Goal: Information Seeking & Learning: Check status

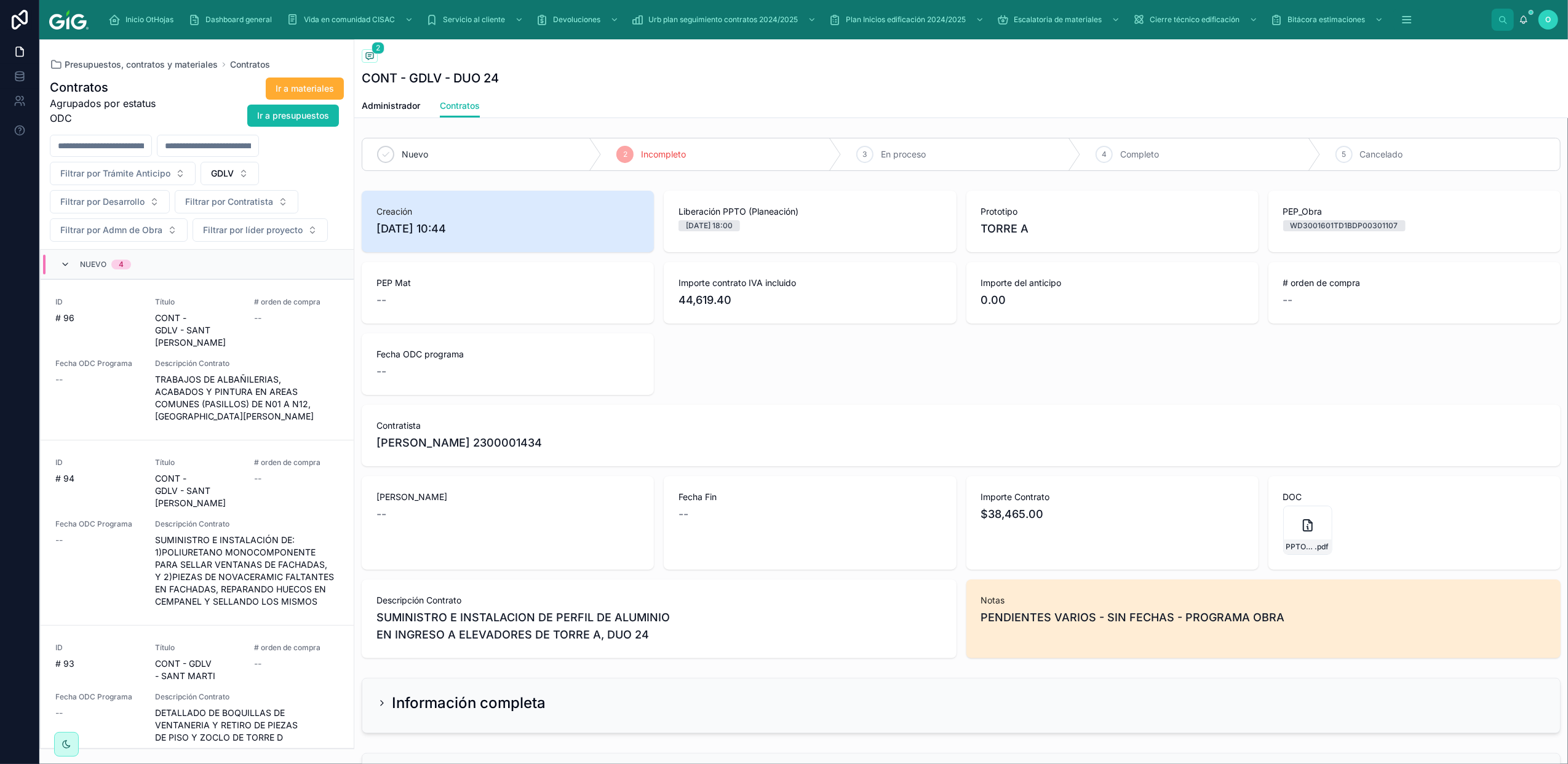
click at [63, 267] on icon at bounding box center [65, 264] width 10 height 10
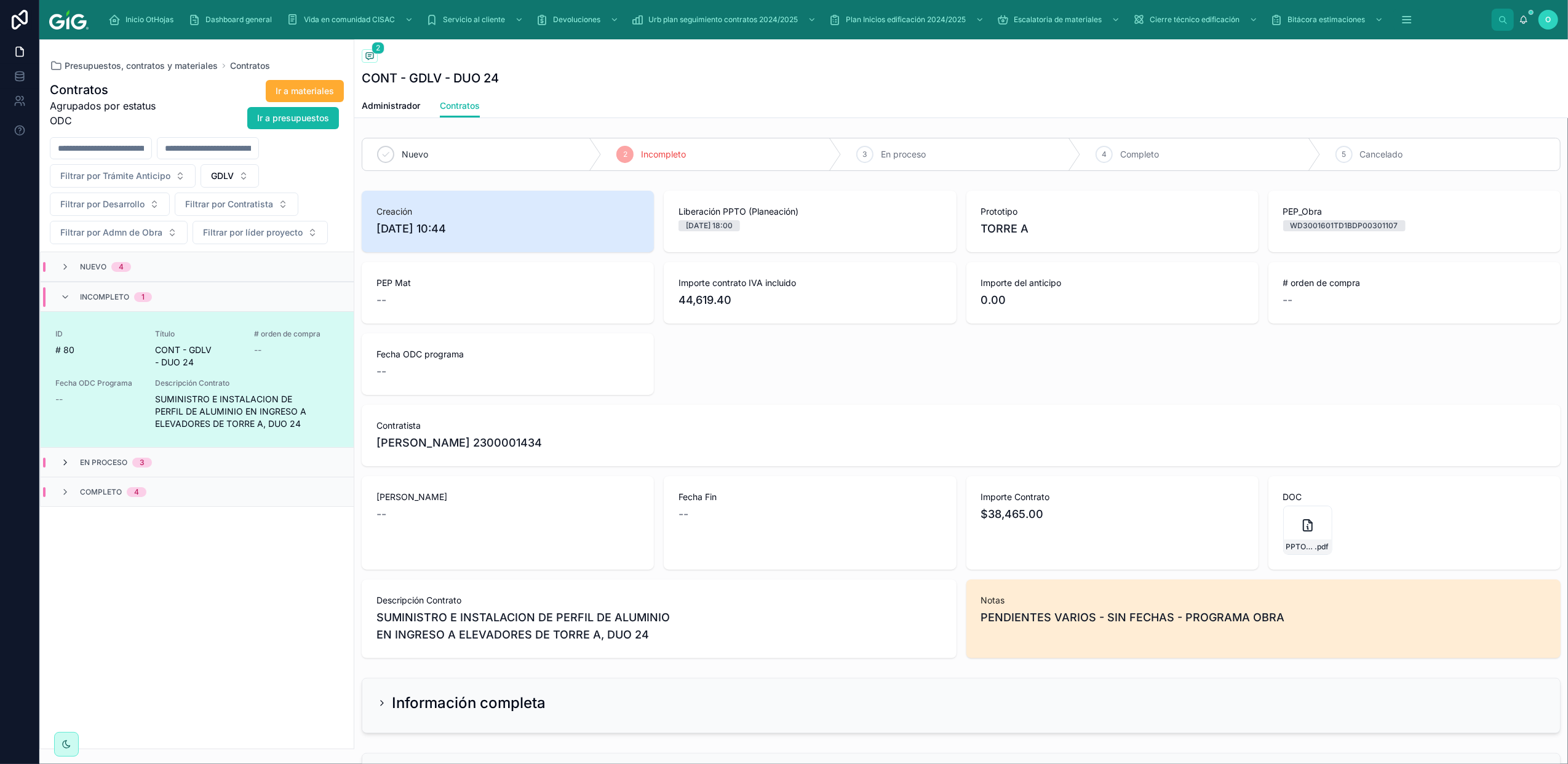
click at [65, 464] on icon at bounding box center [65, 462] width 10 height 10
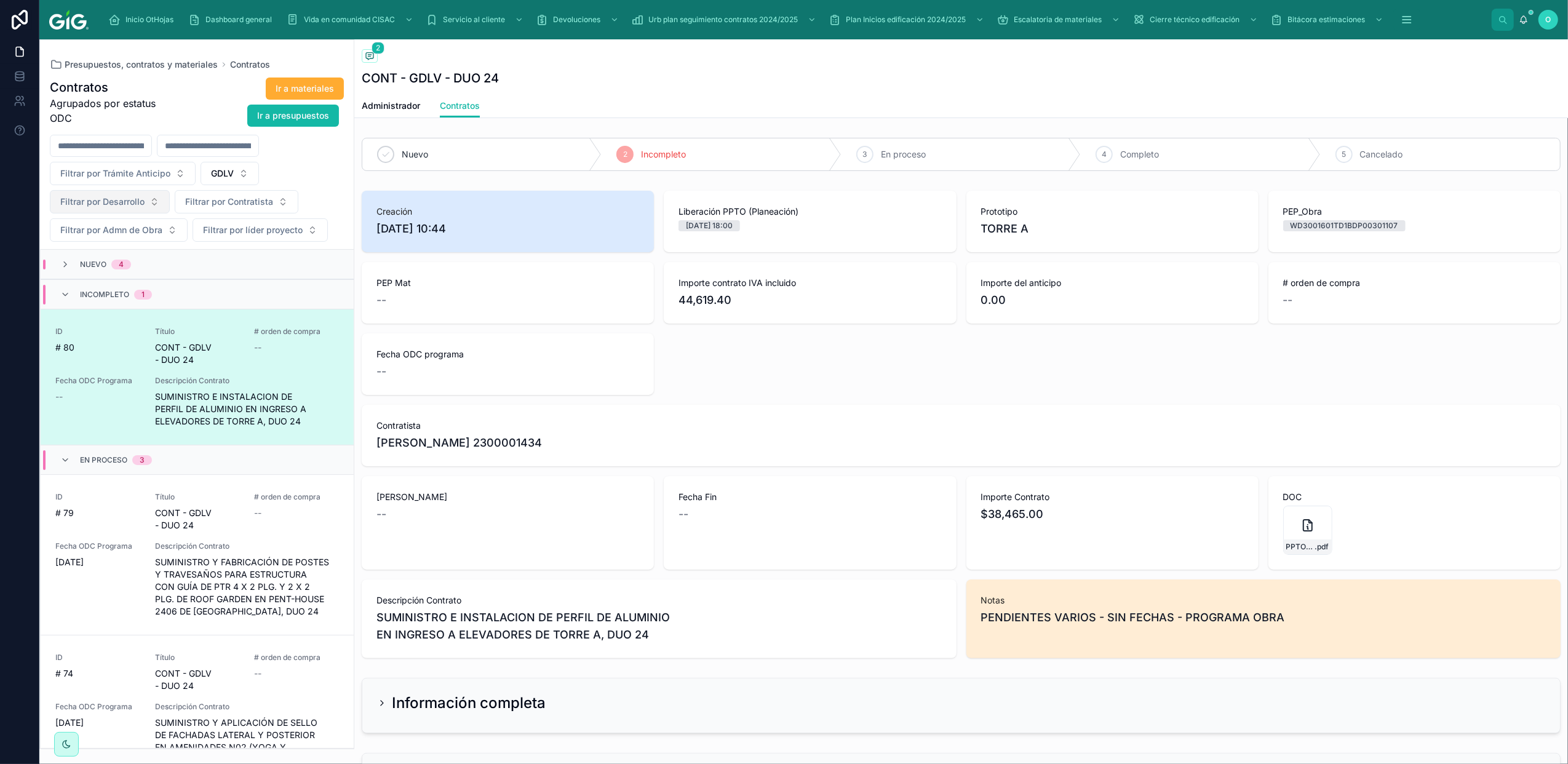
click at [153, 202] on button "Filtrar por Desarrollo" at bounding box center [110, 202] width 120 height 23
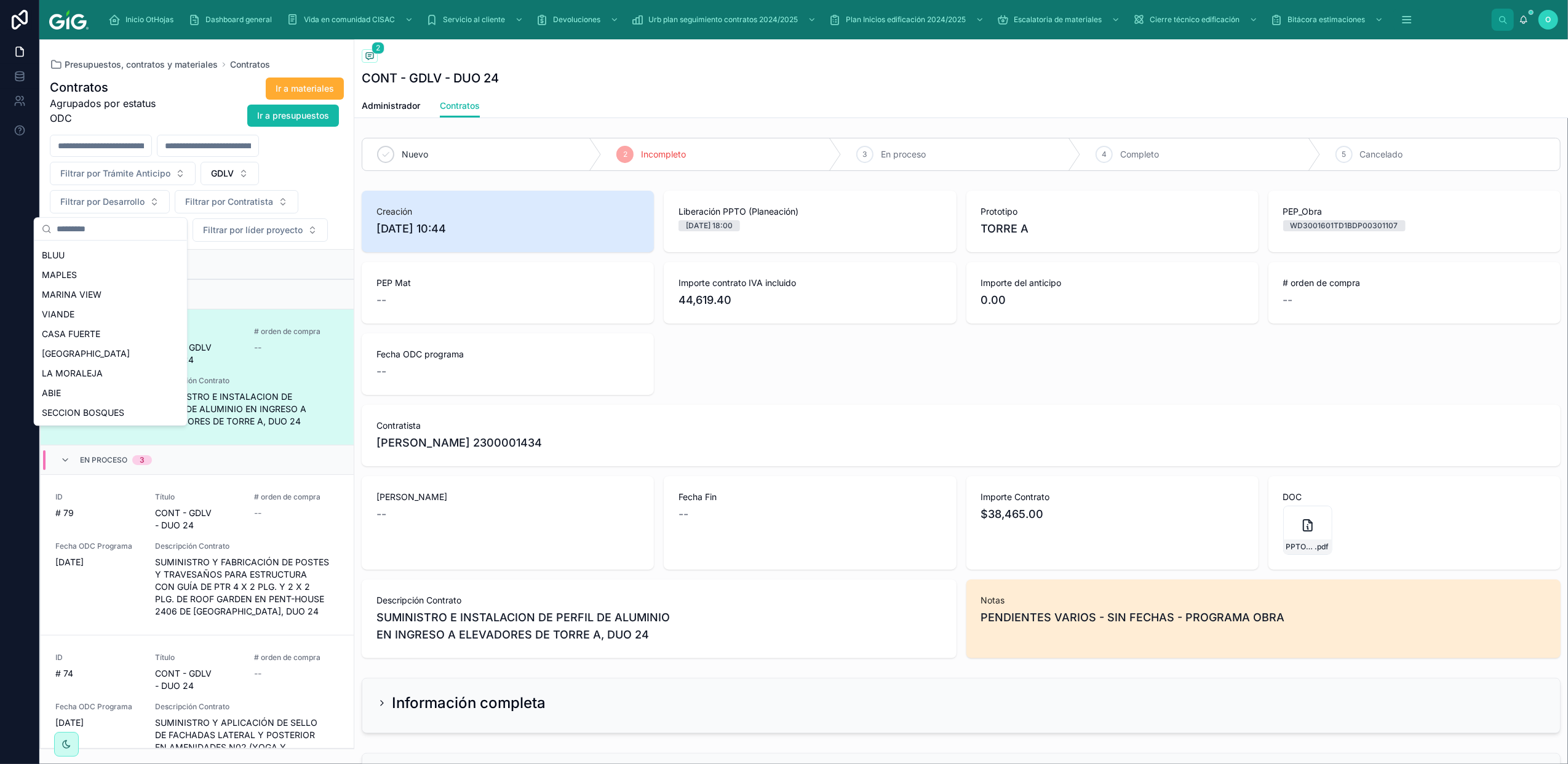
scroll to position [547, 0]
click at [76, 388] on div "DUO 24" at bounding box center [110, 394] width 147 height 19
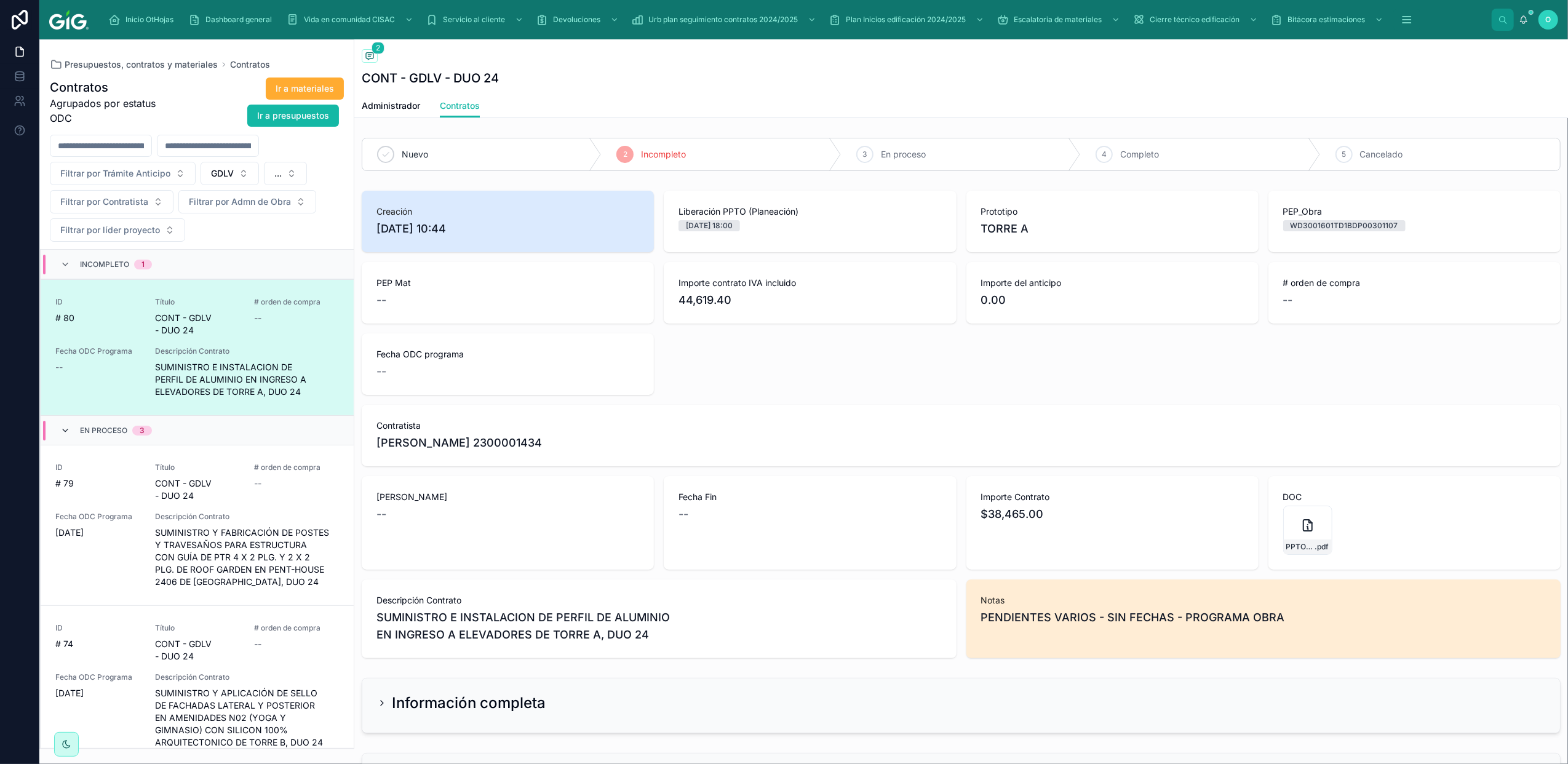
click at [63, 434] on icon at bounding box center [65, 430] width 10 height 10
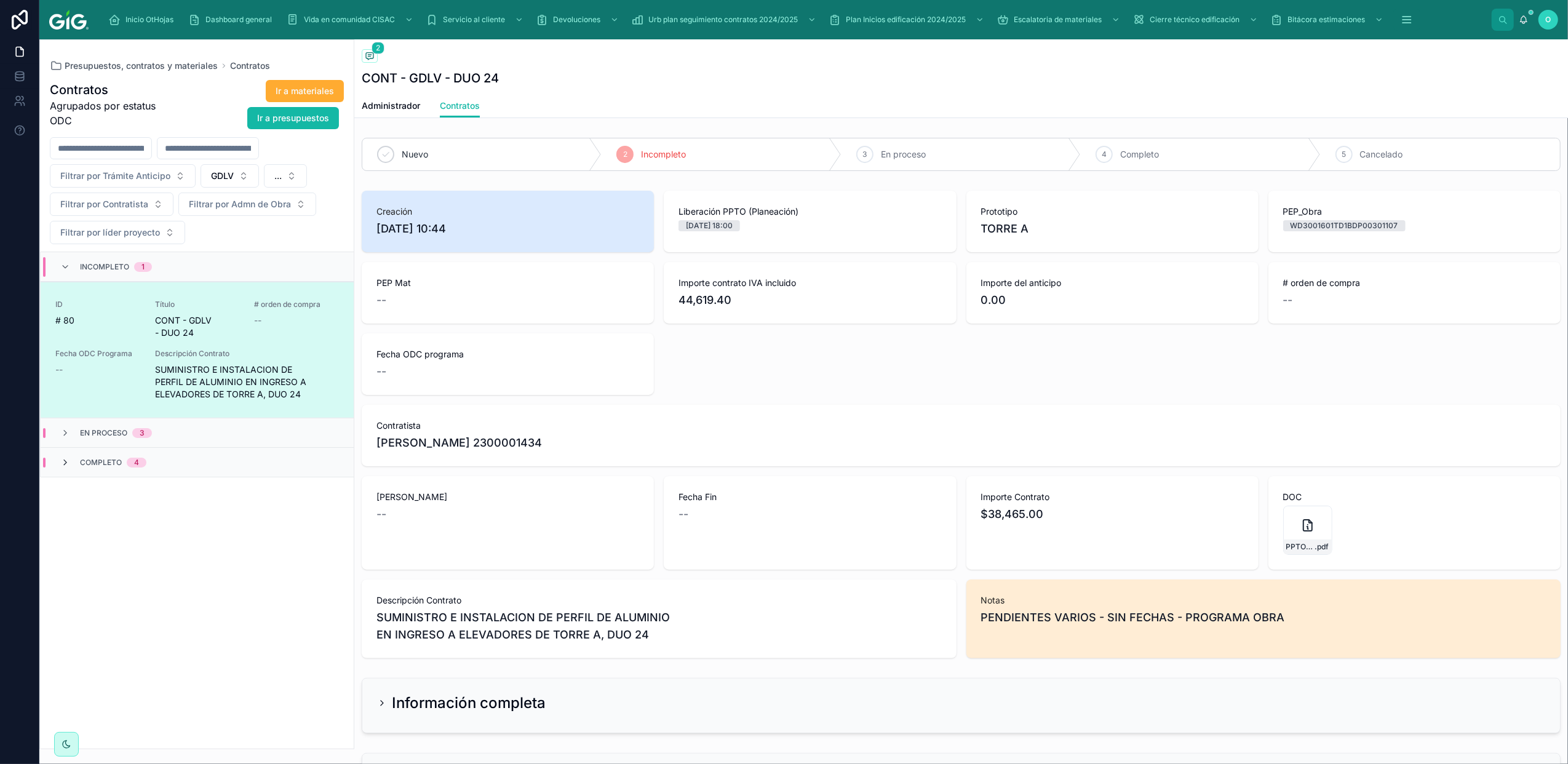
click at [63, 461] on icon at bounding box center [65, 462] width 10 height 10
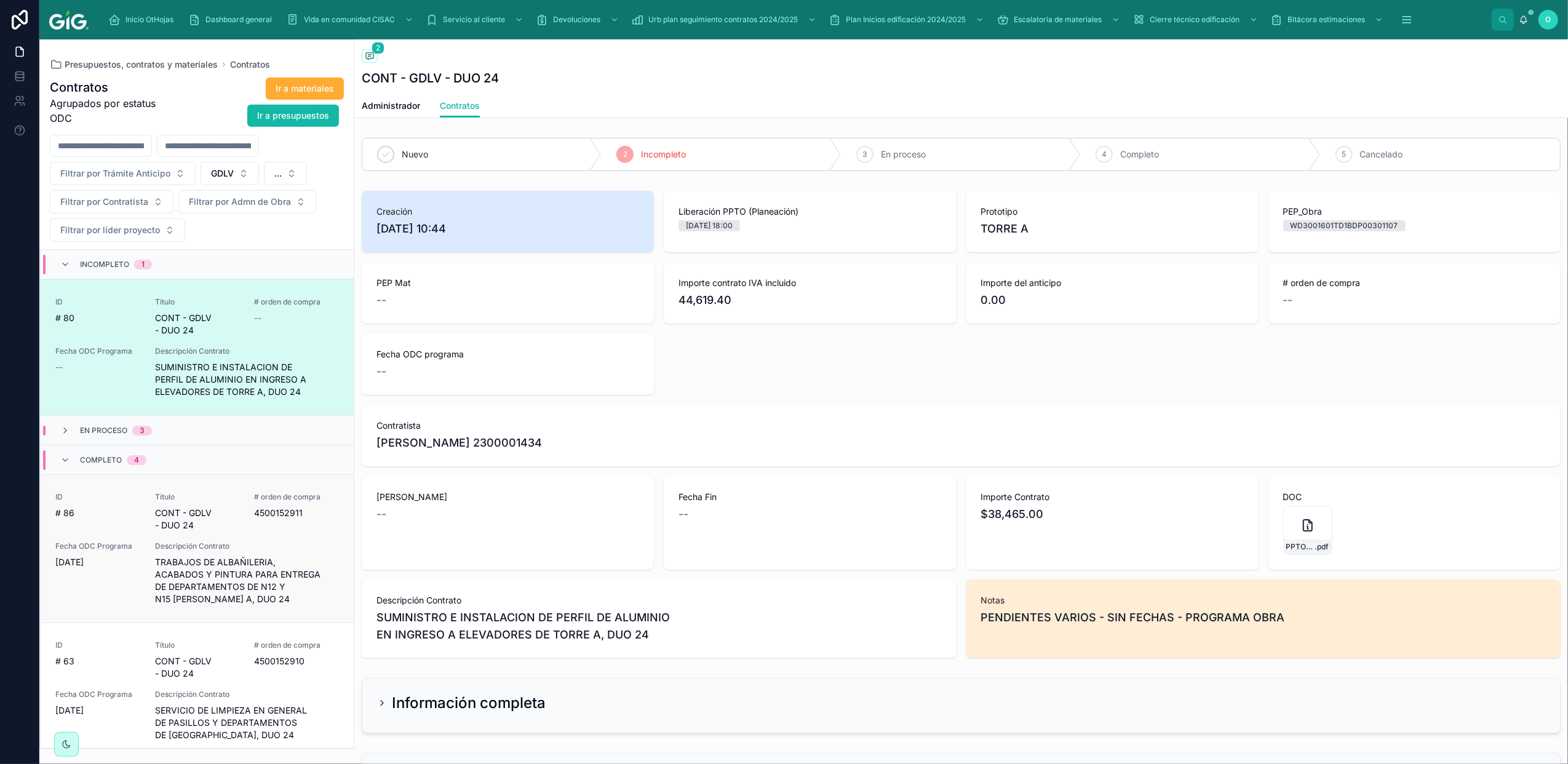
scroll to position [272, 0]
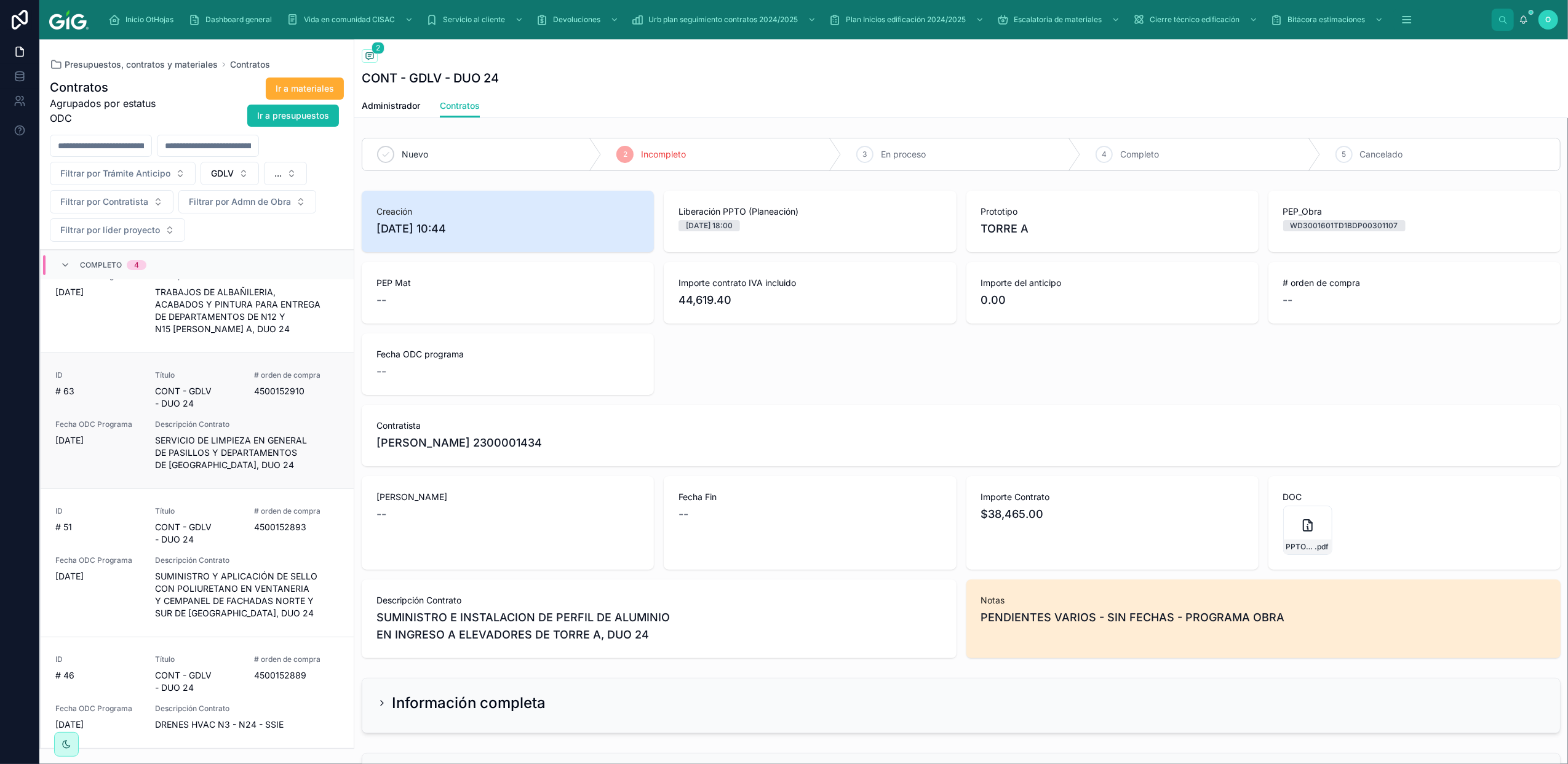
click at [260, 390] on span "4500152910" at bounding box center [296, 391] width 85 height 12
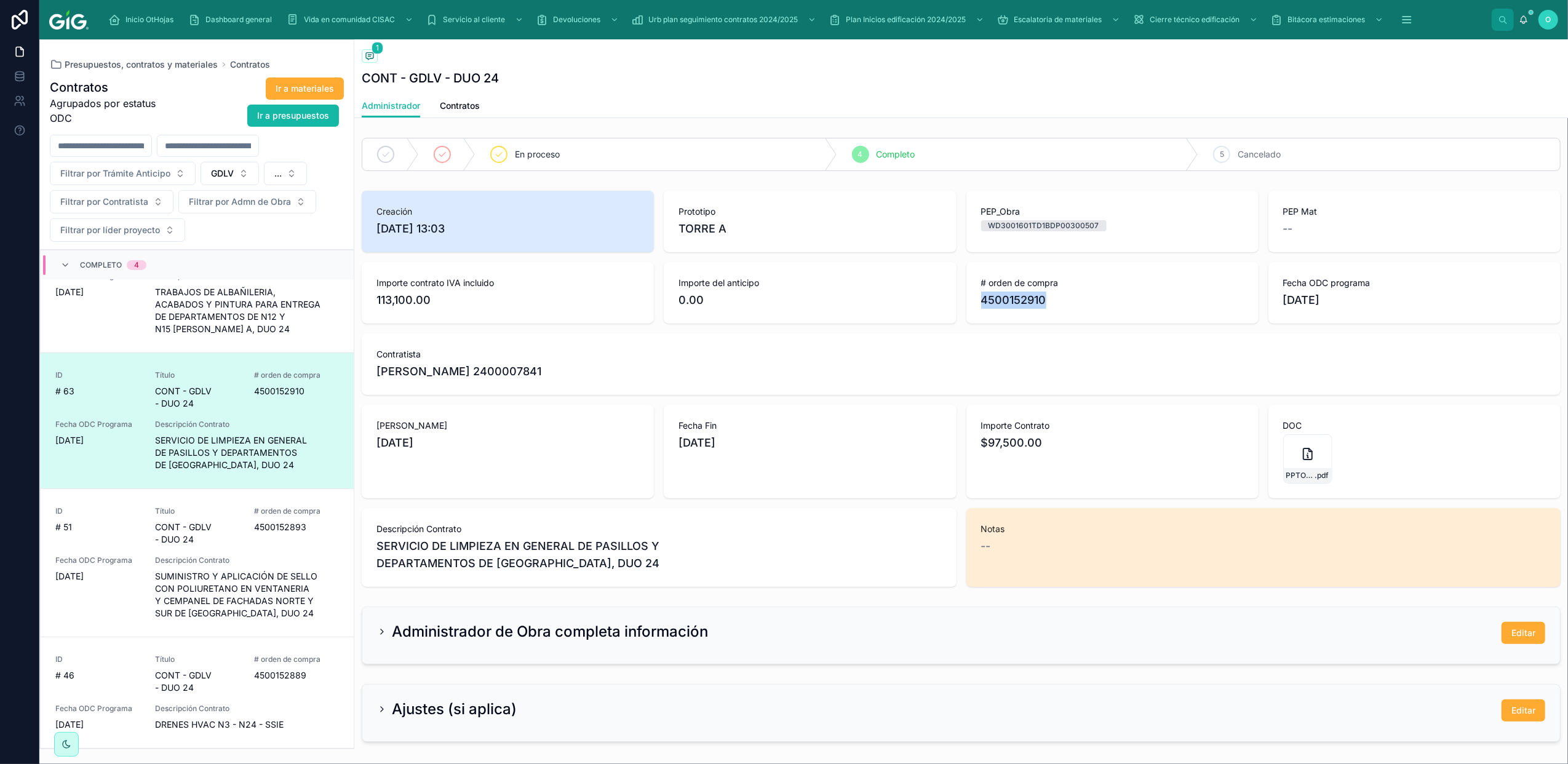
drag, startPoint x: 977, startPoint y: 300, endPoint x: 1040, endPoint y: 308, distance: 63.5
click at [1040, 308] on span "4500152910" at bounding box center [1112, 300] width 263 height 17
copy span "4500152910"
click at [257, 556] on span "Descripción Contrato" at bounding box center [247, 560] width 184 height 10
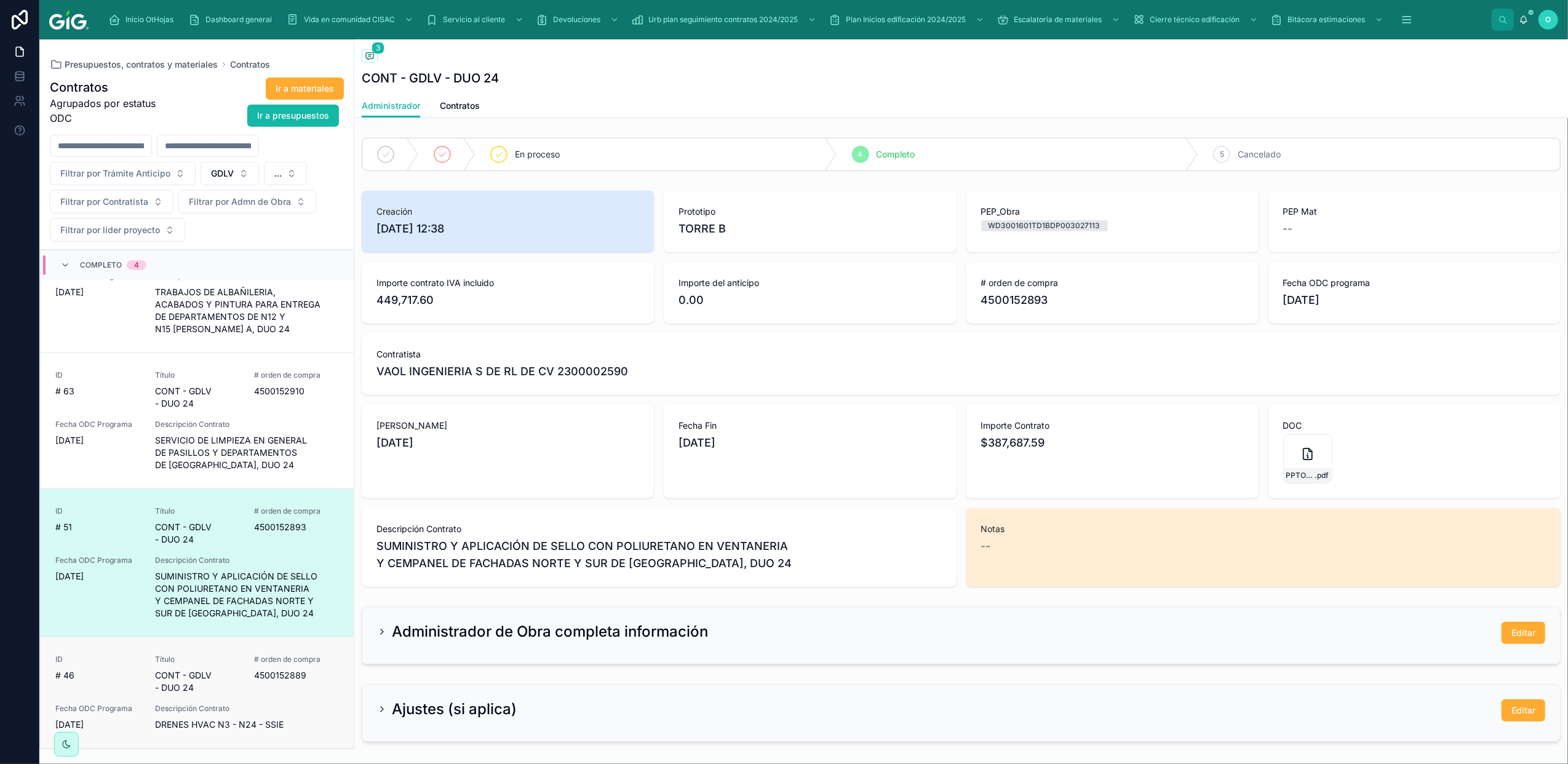
click at [236, 697] on div "ID # 46 Título CONT - GDLV - DUO 24 # orden de compra 4500152889 Fecha ODC Prog…" at bounding box center [197, 693] width 284 height 76
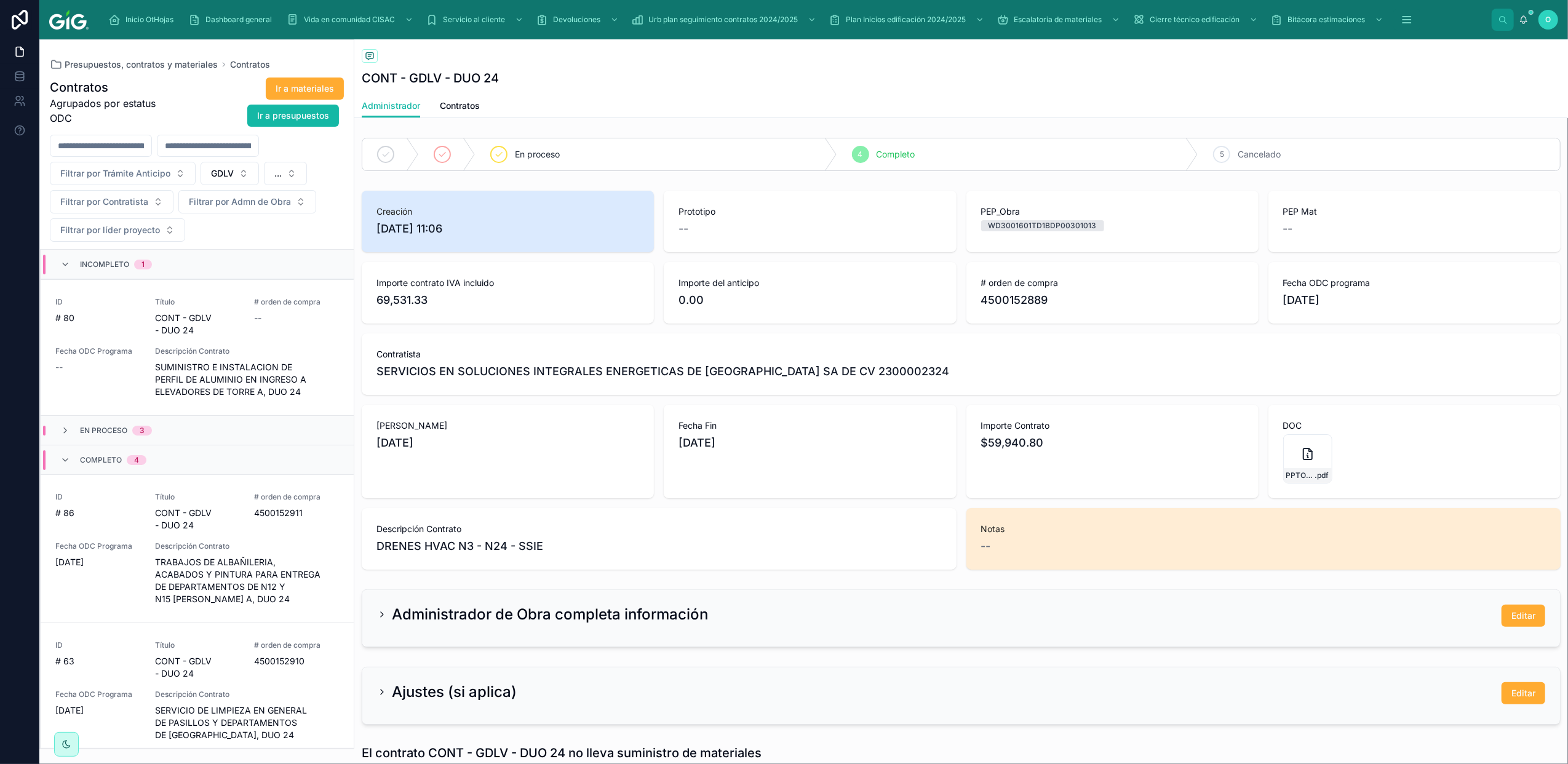
click at [72, 430] on div "En proceso 3" at bounding box center [105, 430] width 91 height 10
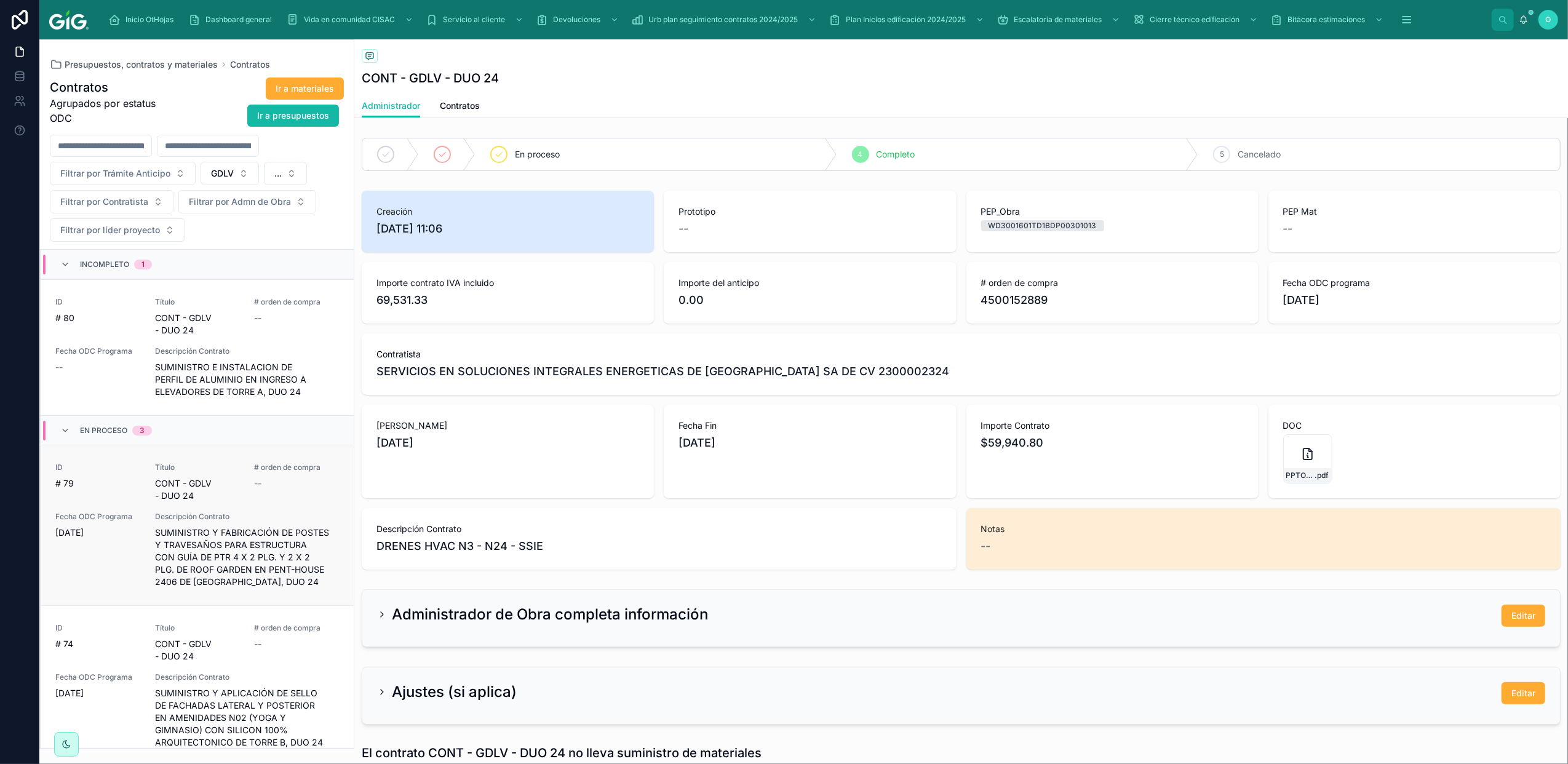
click at [267, 520] on span "Descripción Contrato" at bounding box center [247, 516] width 184 height 10
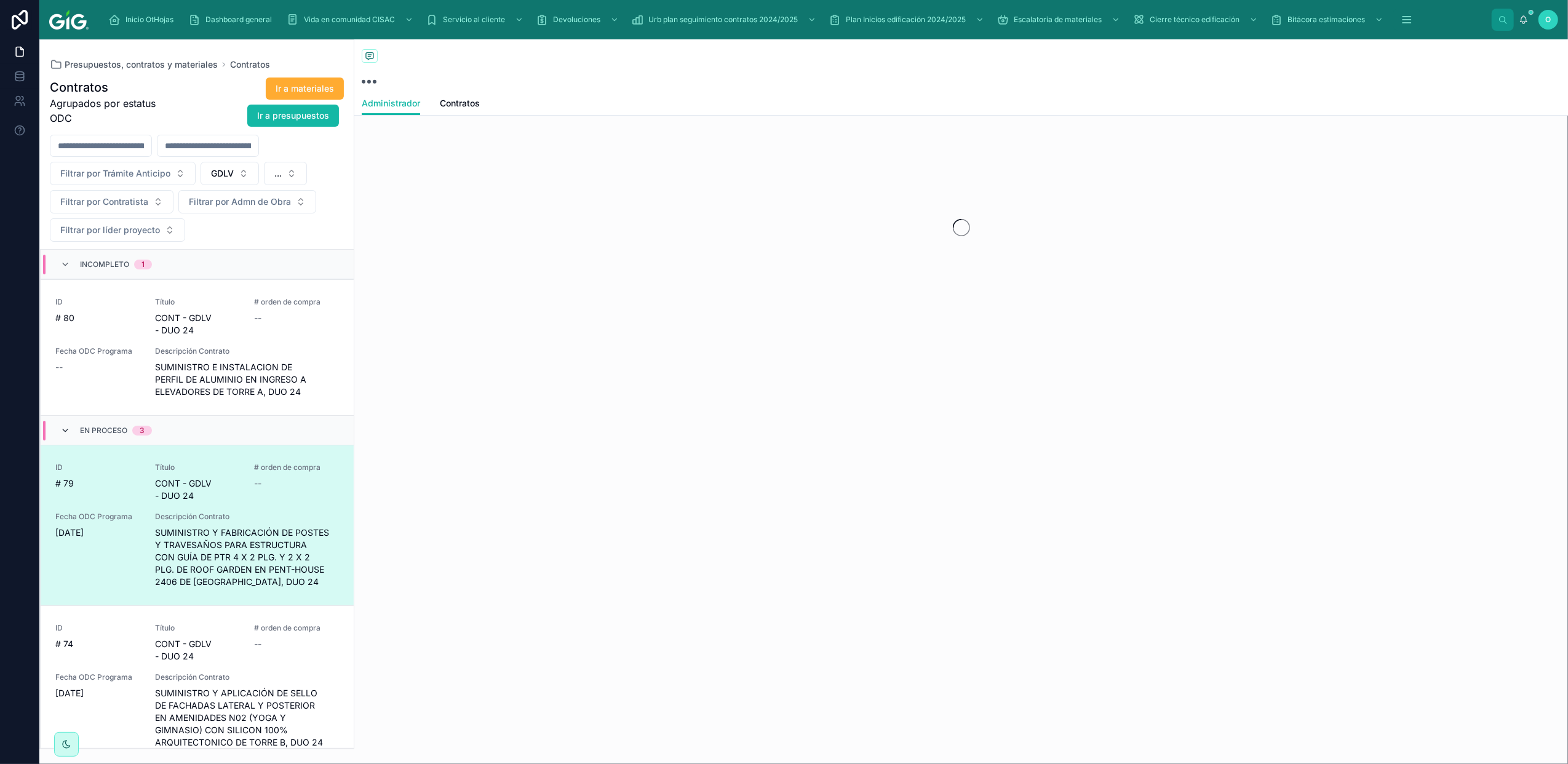
click at [63, 434] on icon at bounding box center [65, 430] width 10 height 10
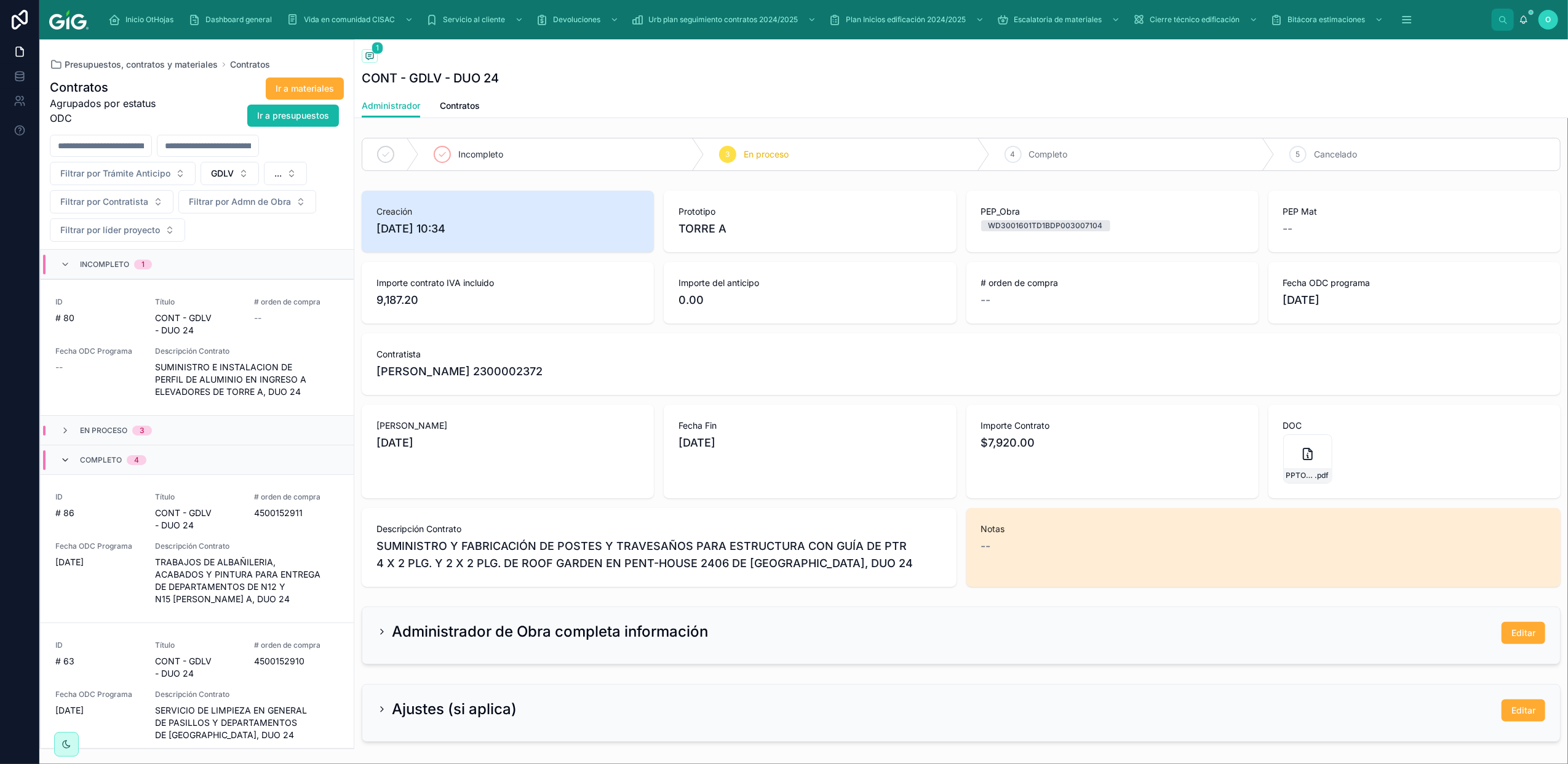
click at [60, 464] on icon at bounding box center [65, 460] width 10 height 10
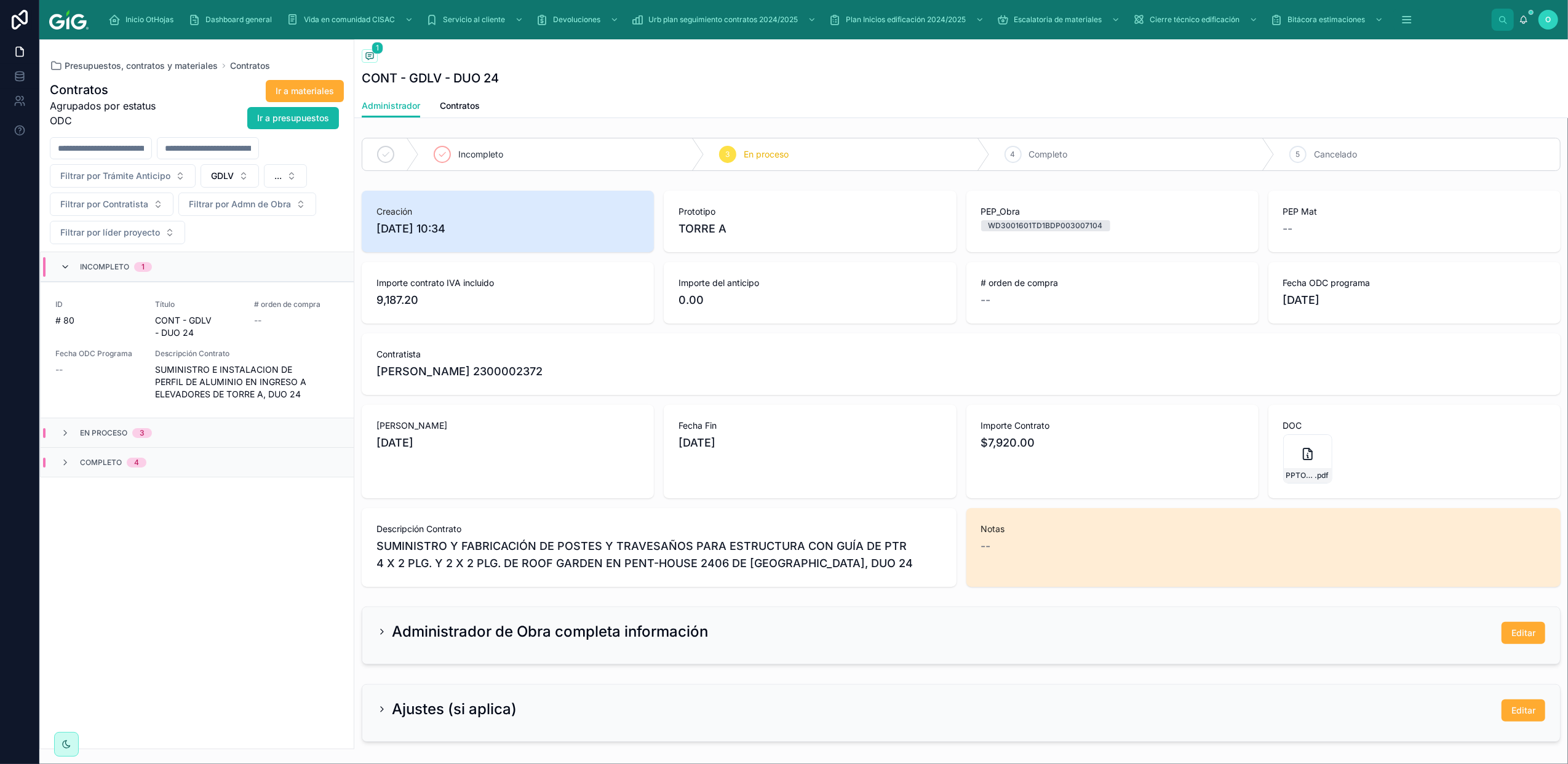
click at [63, 268] on icon at bounding box center [65, 267] width 10 height 10
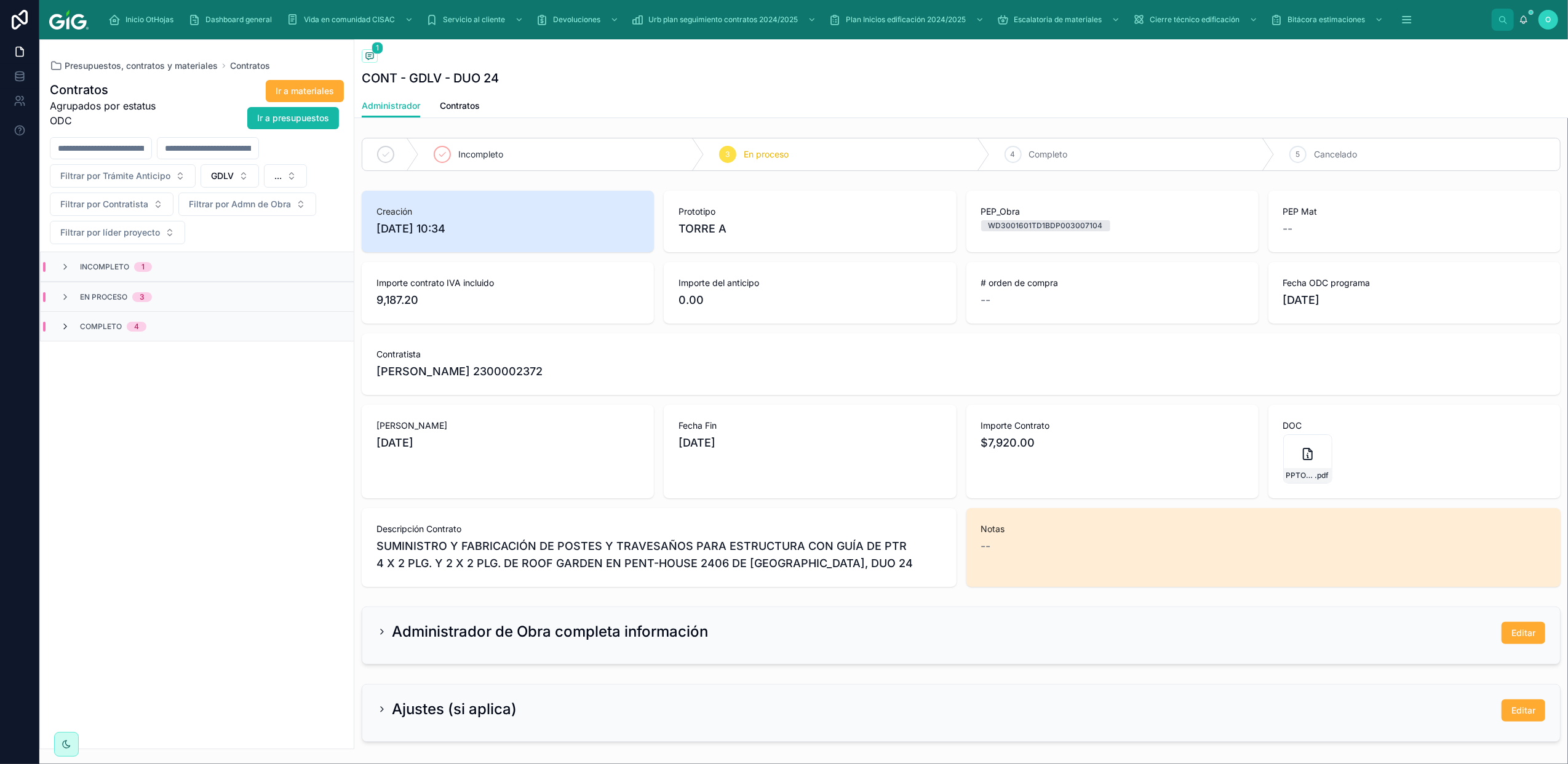
click at [65, 326] on icon at bounding box center [65, 326] width 10 height 10
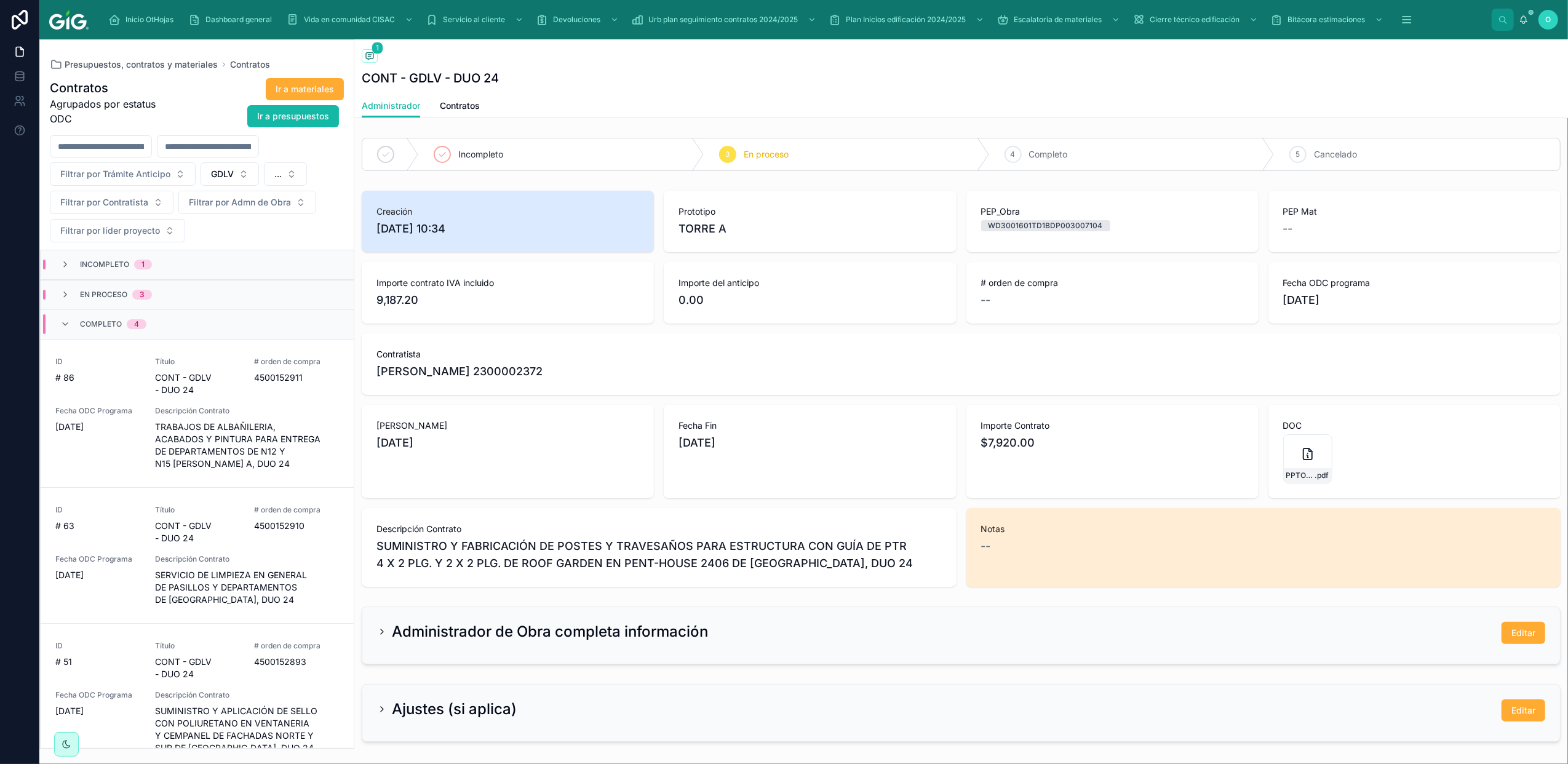
click at [65, 315] on div "Completo 4" at bounding box center [197, 324] width 313 height 29
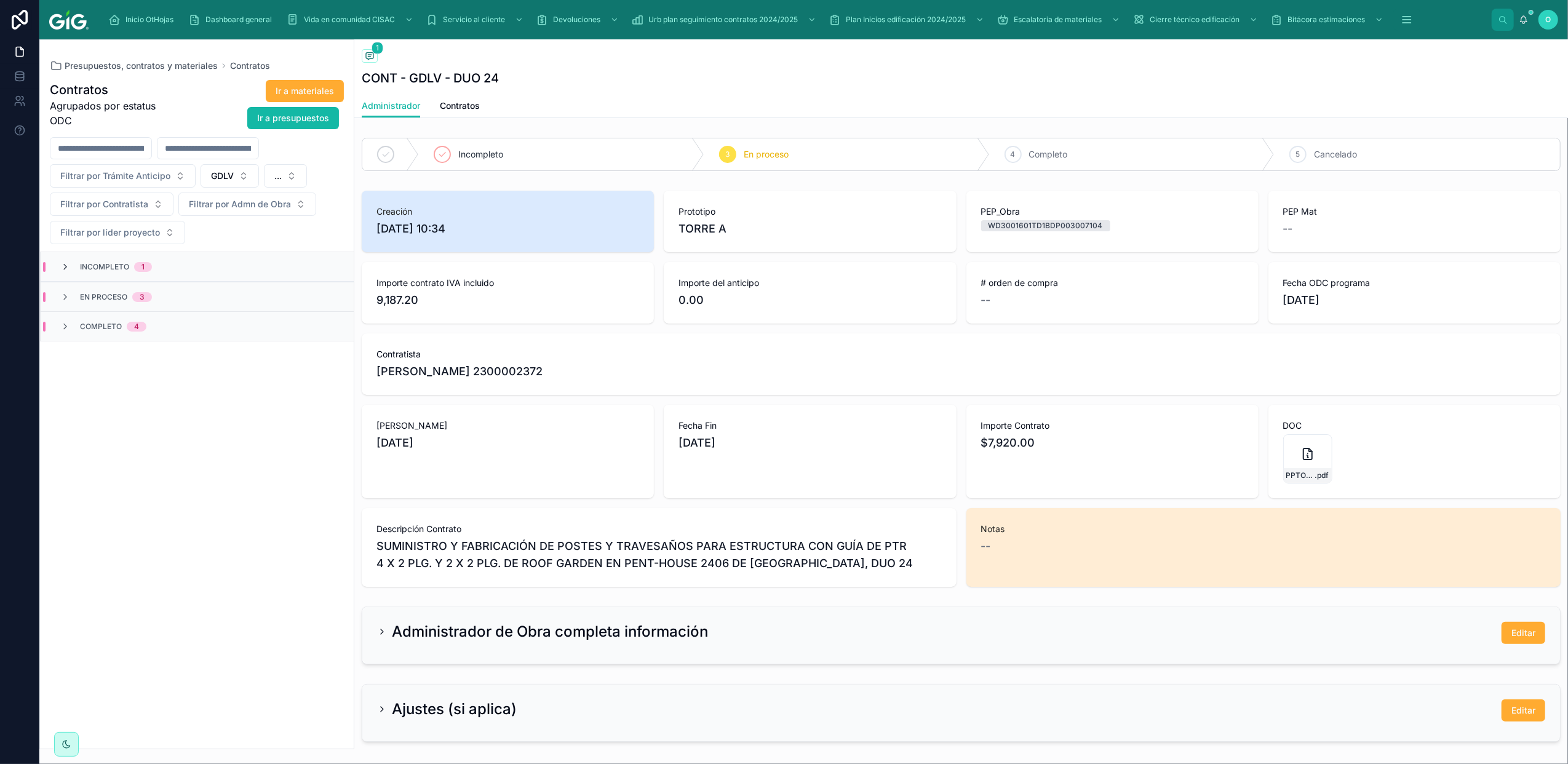
click at [65, 267] on icon at bounding box center [65, 267] width 10 height 10
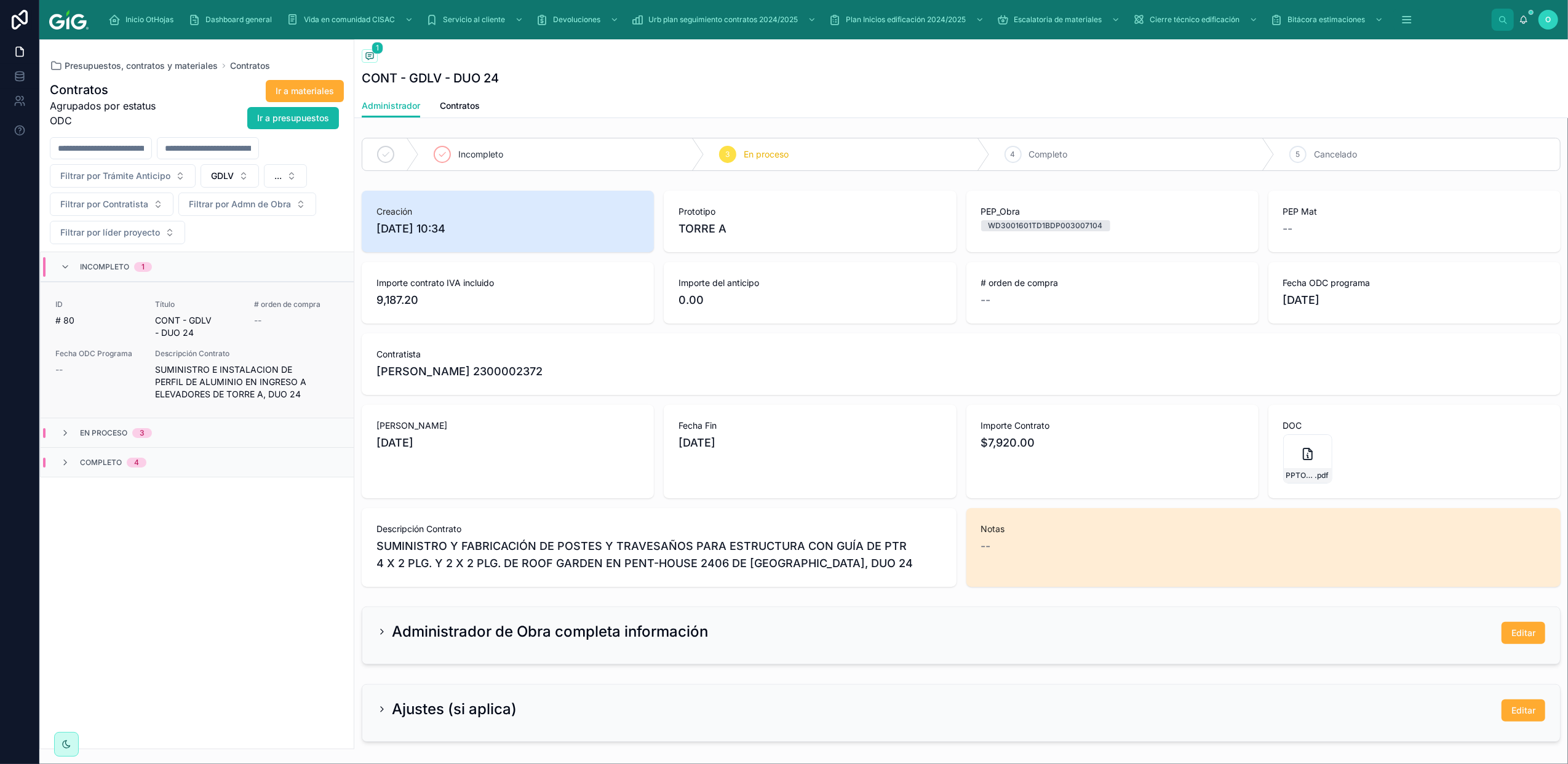
click at [264, 338] on div "# orden de compra --" at bounding box center [296, 319] width 85 height 39
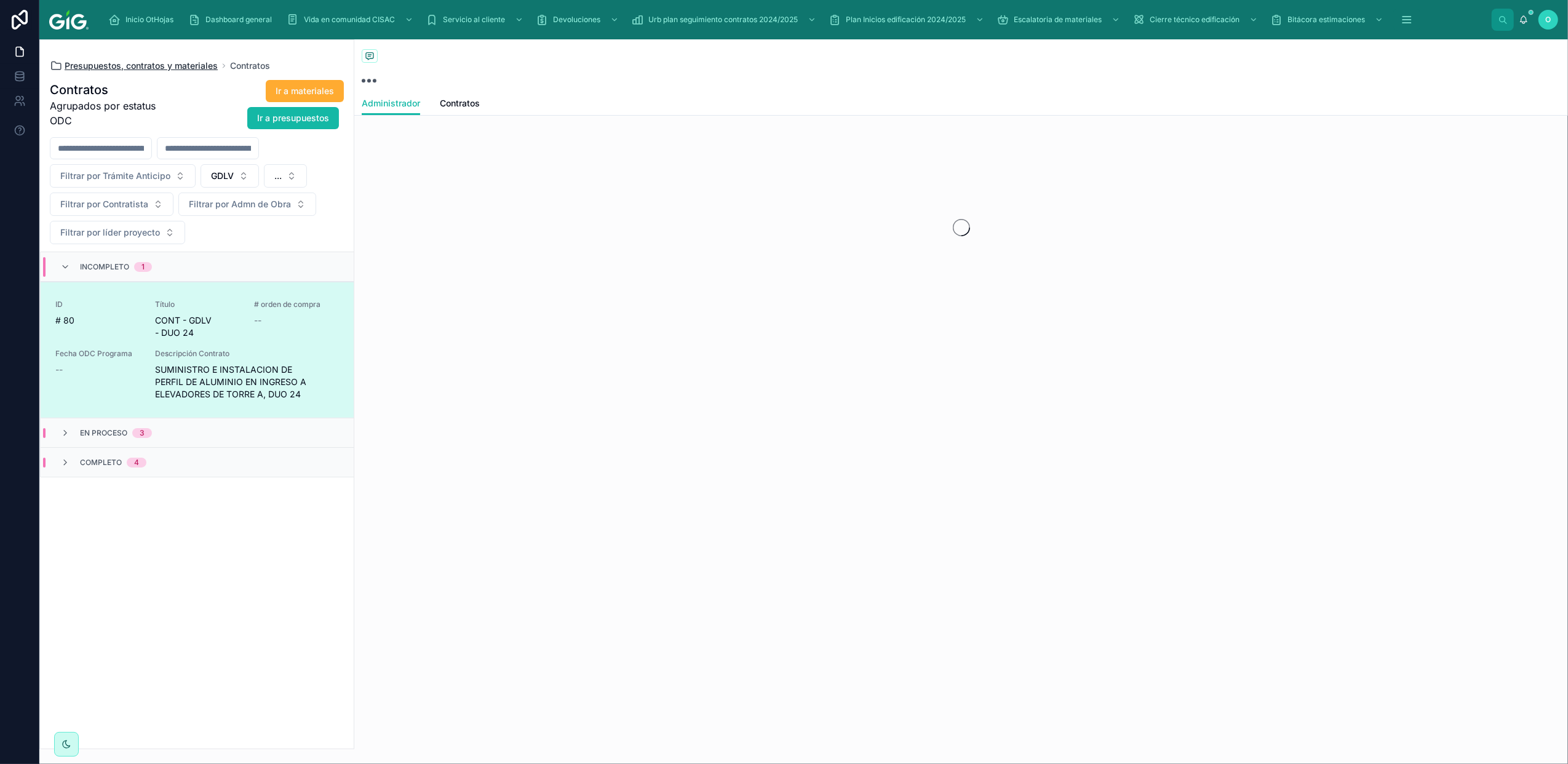
click at [124, 67] on span "Presupuestos, contratos y materiales" at bounding box center [141, 65] width 153 height 12
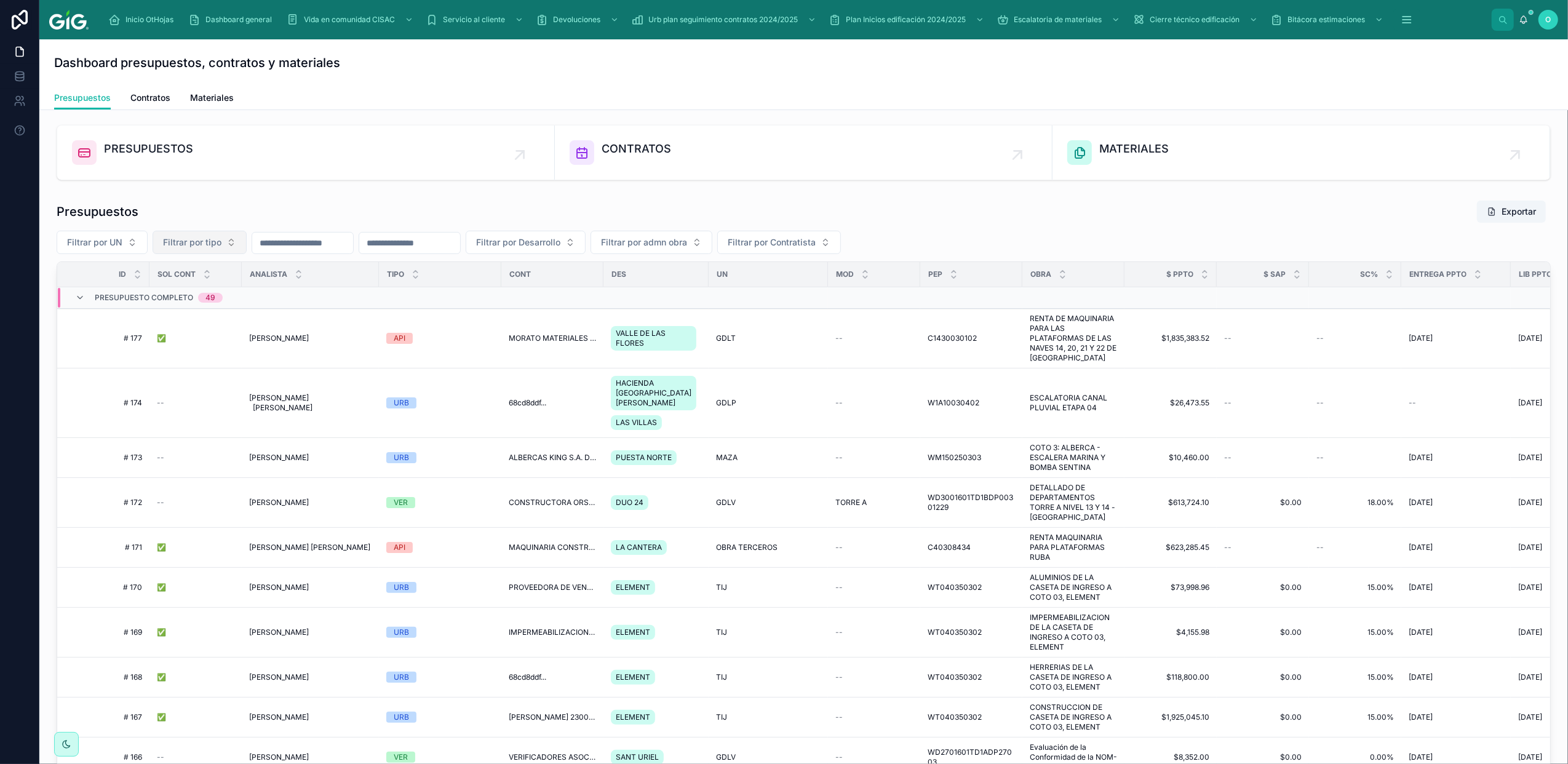
click at [232, 244] on button "Filtrar por tipo" at bounding box center [200, 242] width 94 height 23
click at [201, 335] on div "VER" at bounding box center [200, 332] width 147 height 19
